Goal: Book appointment/travel/reservation

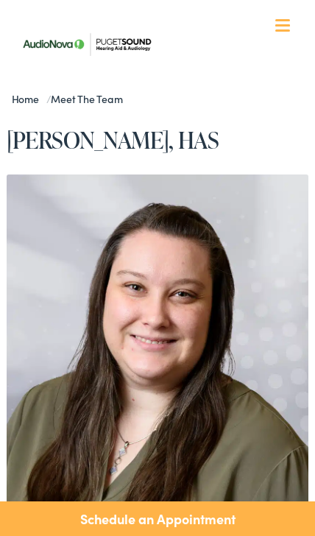
click at [209, 517] on link "Schedule an Appointment" at bounding box center [157, 519] width 315 height 35
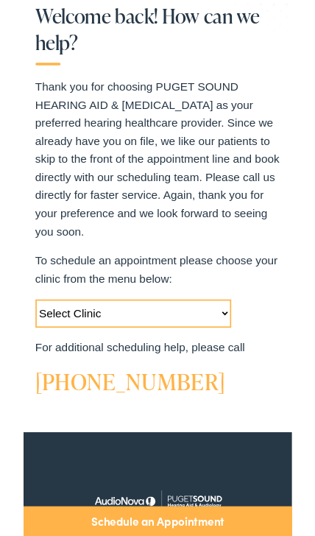
scroll to position [434, 0]
click at [239, 360] on select "Select Clinic Tukwila-WA-AudioNova 14900 Interurban Ave S #185 Tacoma-WA-AudioN…" at bounding box center [129, 367] width 231 height 33
select select "https://pshearing.alpacaaudiology.com/locations/edmonds-wa/"
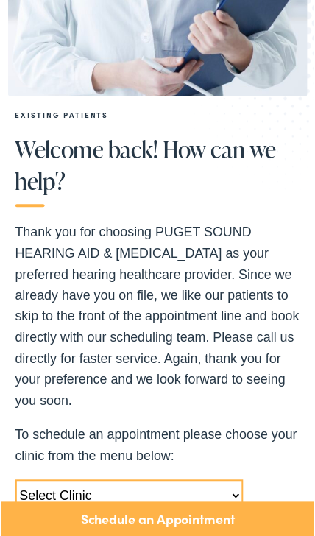
scroll to position [303, 0]
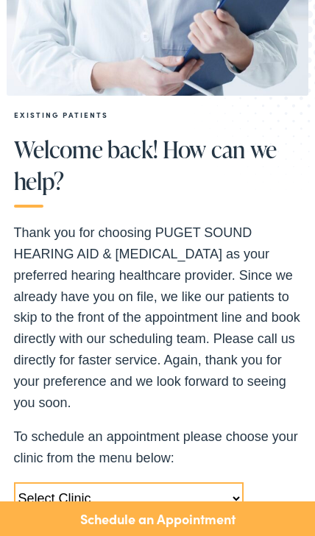
click at [225, 528] on link "Schedule an Appointment" at bounding box center [157, 519] width 315 height 35
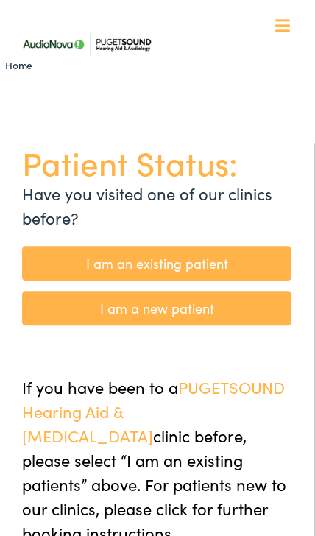
scroll to position [3, 0]
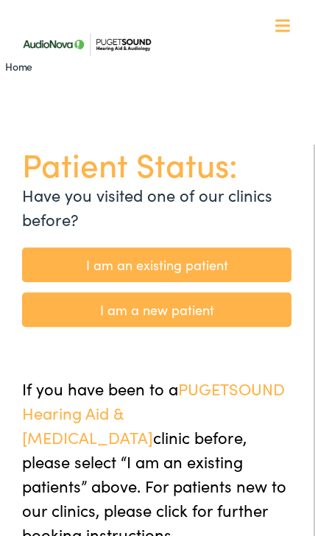
click at [223, 270] on link "I am an existing patient" at bounding box center [157, 265] width 270 height 35
